Goal: Navigation & Orientation: Find specific page/section

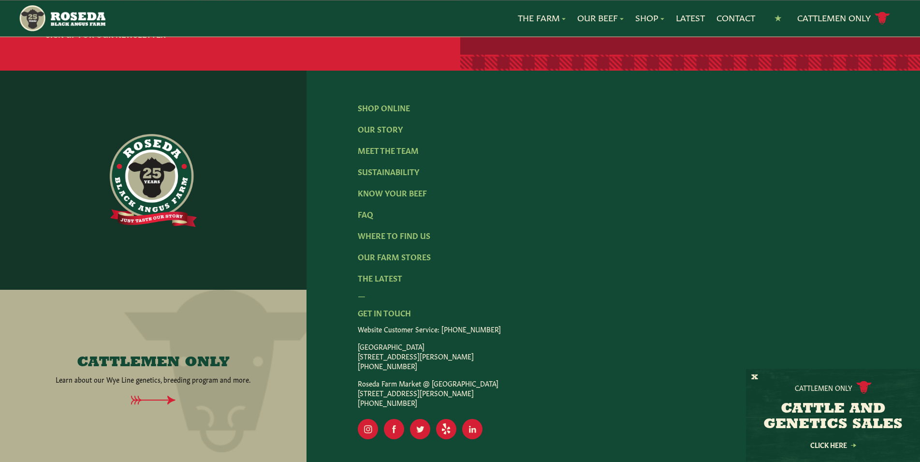
scroll to position [1566, 0]
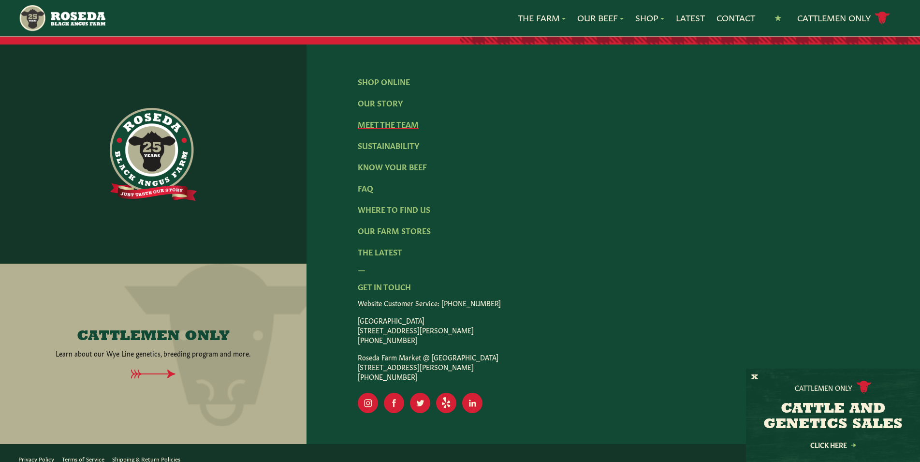
click at [393, 118] on link "Meet The Team" at bounding box center [388, 123] width 61 height 11
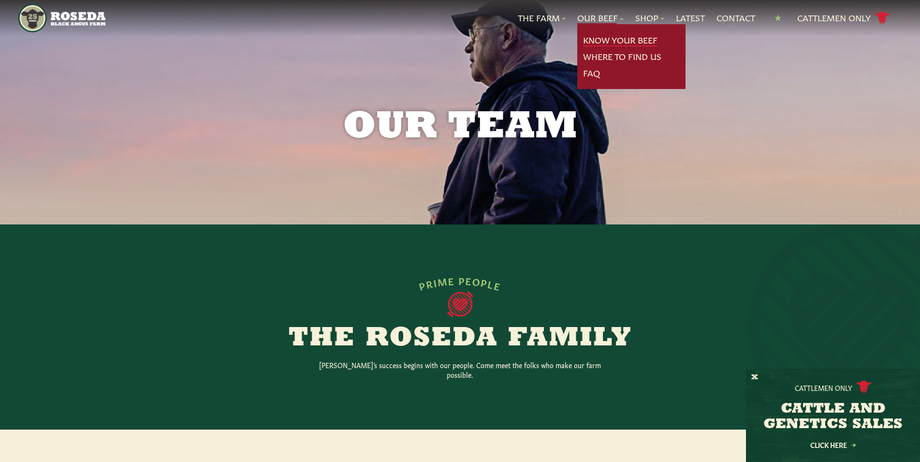
click at [603, 38] on link "Know Your Beef" at bounding box center [620, 40] width 74 height 13
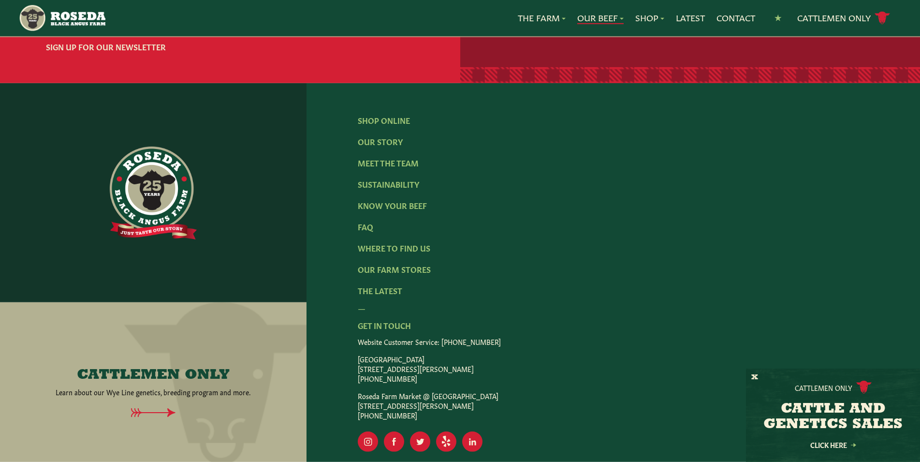
scroll to position [2043, 0]
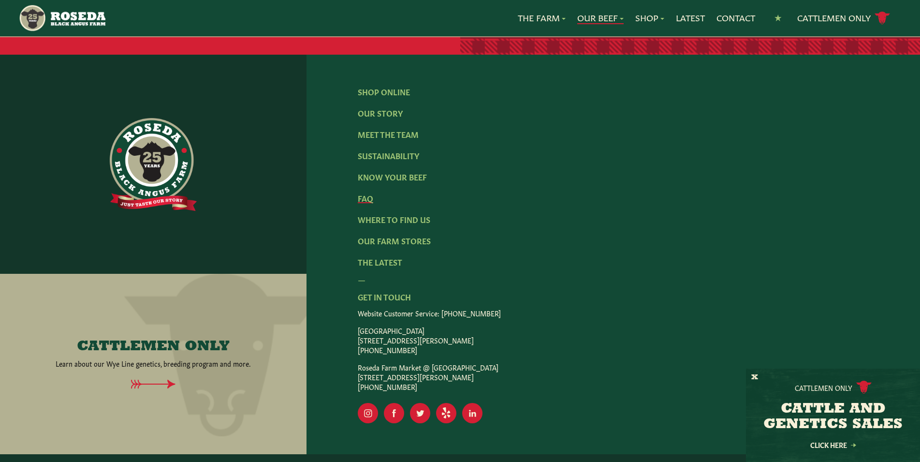
click at [367, 192] on link "FAQ" at bounding box center [365, 197] width 15 height 11
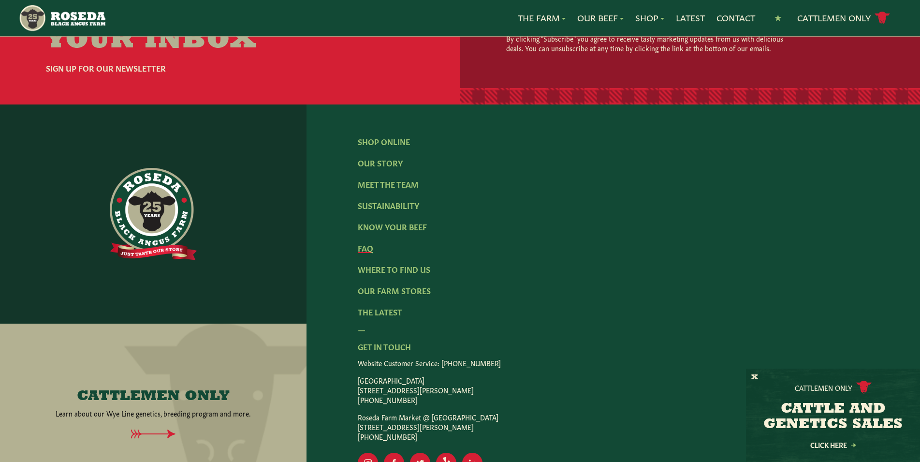
scroll to position [1573, 0]
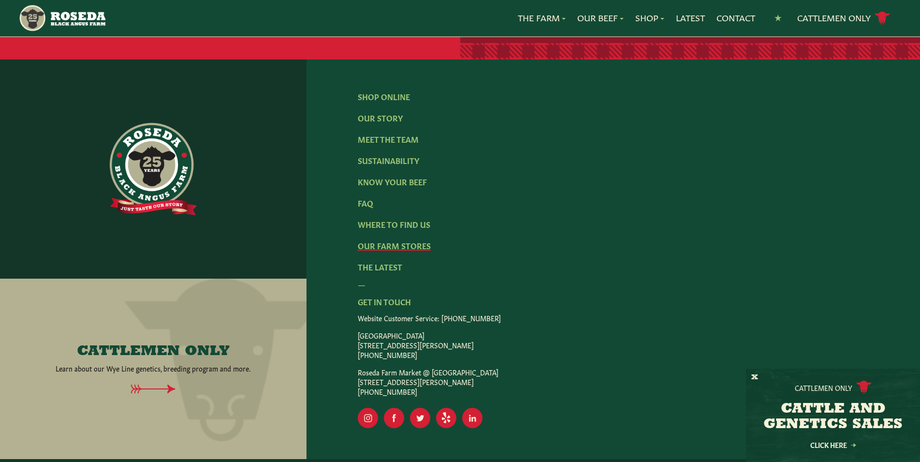
click at [408, 240] on link "Our Farm Stores" at bounding box center [394, 245] width 73 height 11
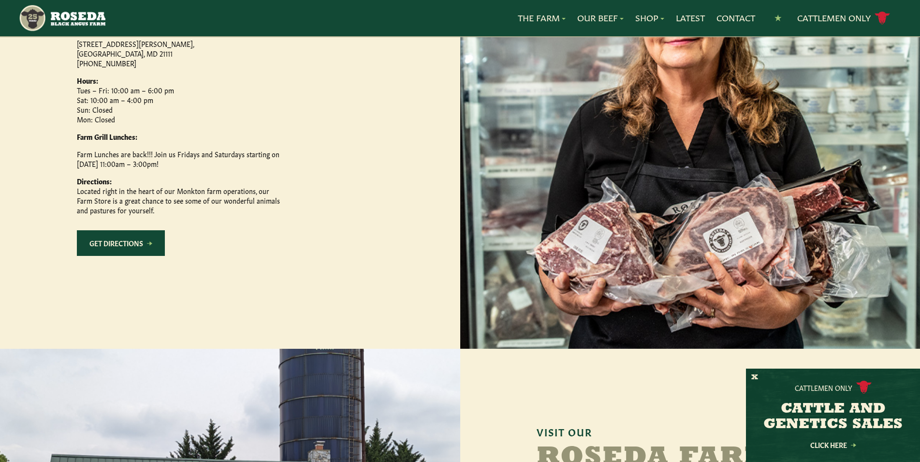
scroll to position [564, 0]
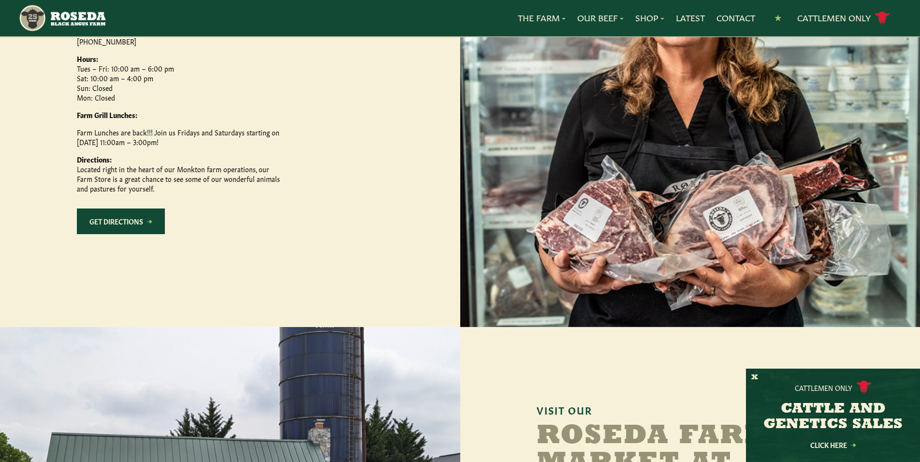
click at [0, 5] on header "The Farm Our Story Meet The Team Sustainability Our Beef Know Your Beef Where T…" at bounding box center [460, 18] width 920 height 36
click at [0, 0] on header "The Farm Our Story Meet The Team Sustainability Our Beef Know Your Beef Where T…" at bounding box center [460, 18] width 920 height 36
